Goal: Transaction & Acquisition: Purchase product/service

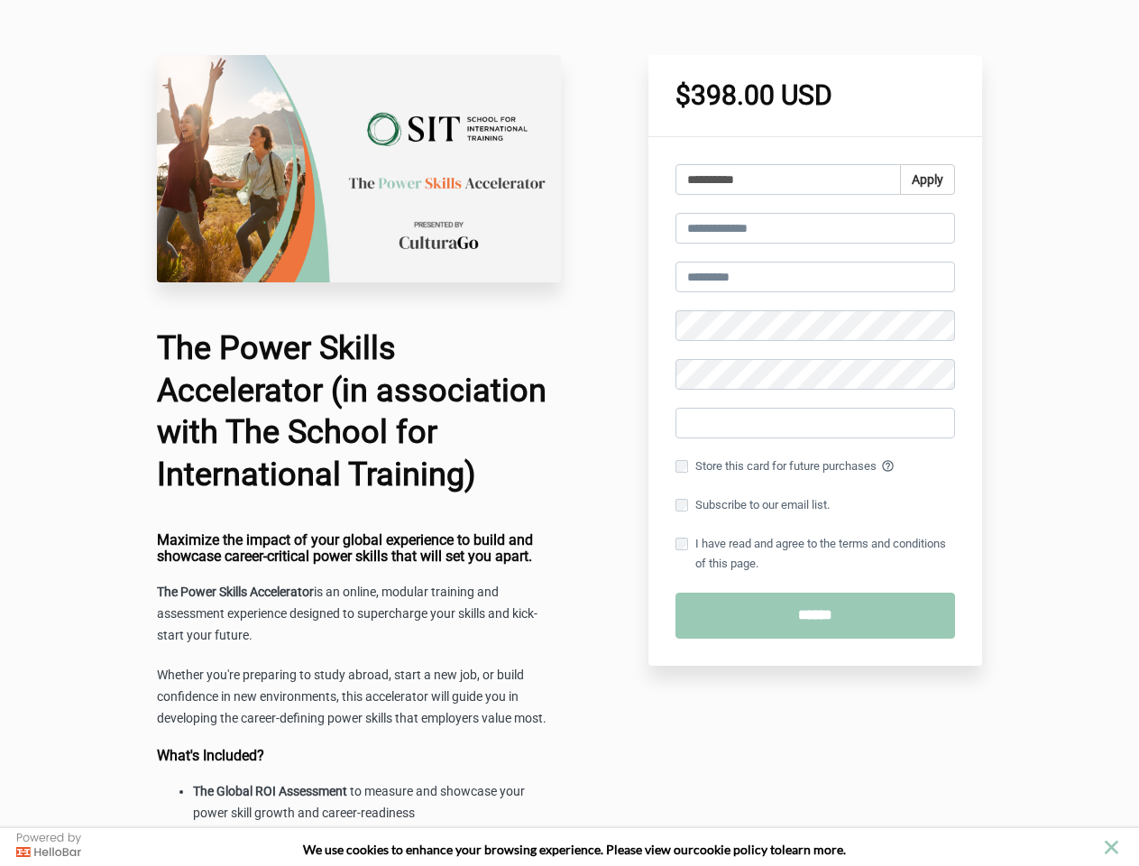
click at [1111, 847] on icon "close" at bounding box center [1111, 847] width 14 height 14
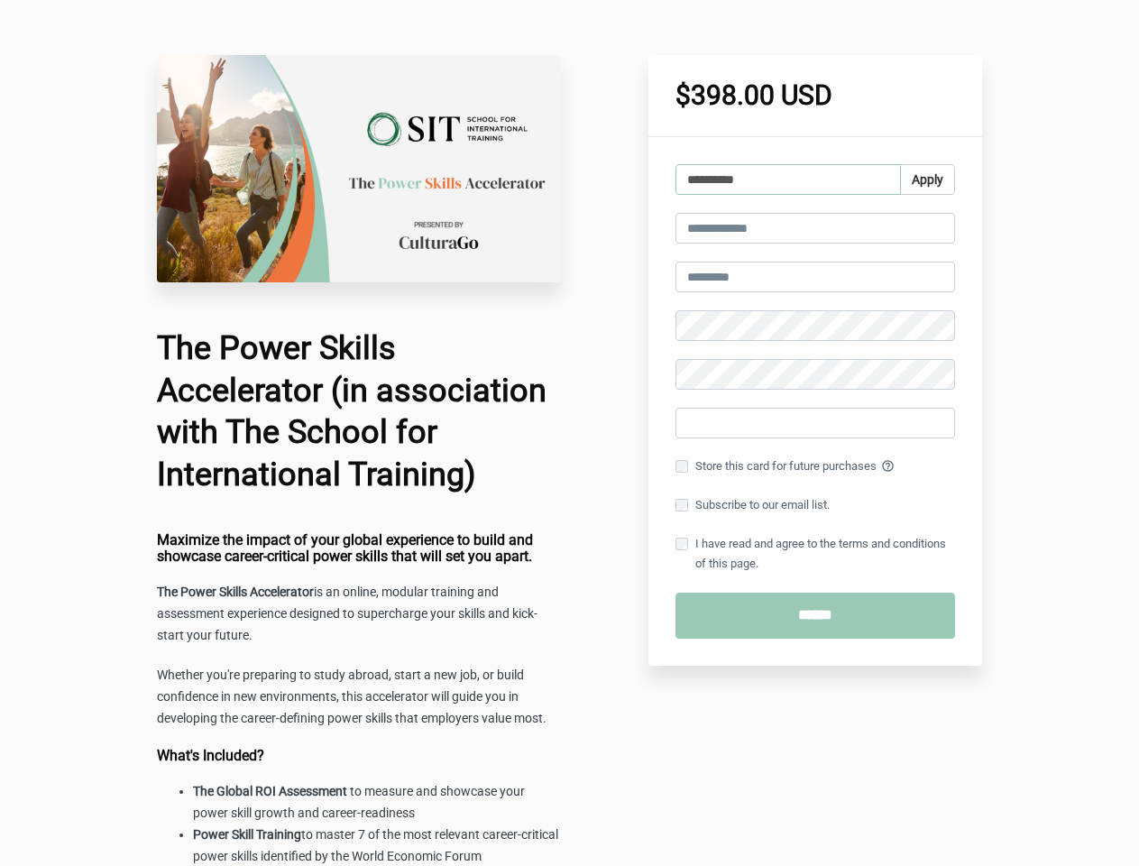
click at [815, 179] on input "**********" at bounding box center [787, 179] width 225 height 31
click at [926, 179] on button "Apply" at bounding box center [927, 179] width 55 height 31
click at [815, 228] on input "email" at bounding box center [814, 228] width 279 height 31
click at [815, 277] on input "text" at bounding box center [814, 276] width 279 height 31
click at [815, 466] on label "Store this card for future purchases help_outline" at bounding box center [814, 466] width 279 height 20
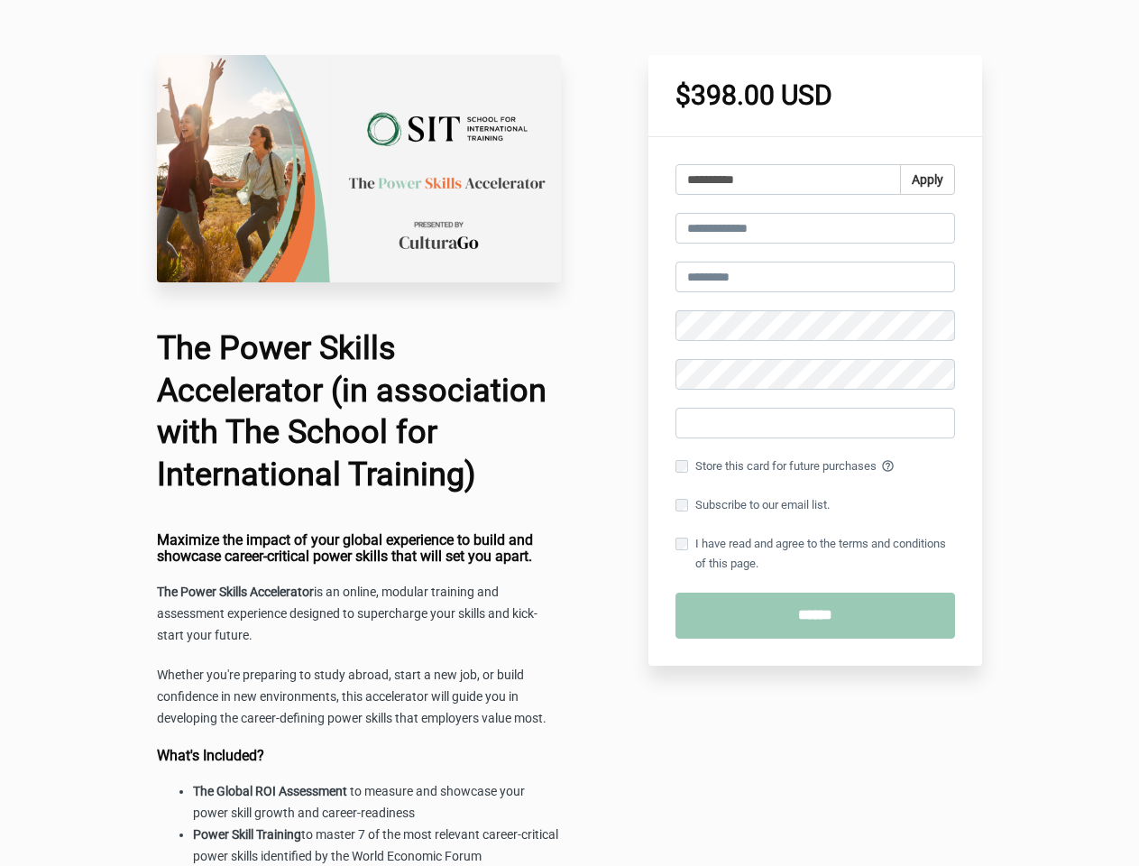
click at [815, 505] on label "Subscribe to our email list." at bounding box center [752, 505] width 154 height 20
click at [815, 554] on label "I have read and agree to the terms and conditions of this page." at bounding box center [814, 554] width 279 height 40
